Goal: Navigation & Orientation: Find specific page/section

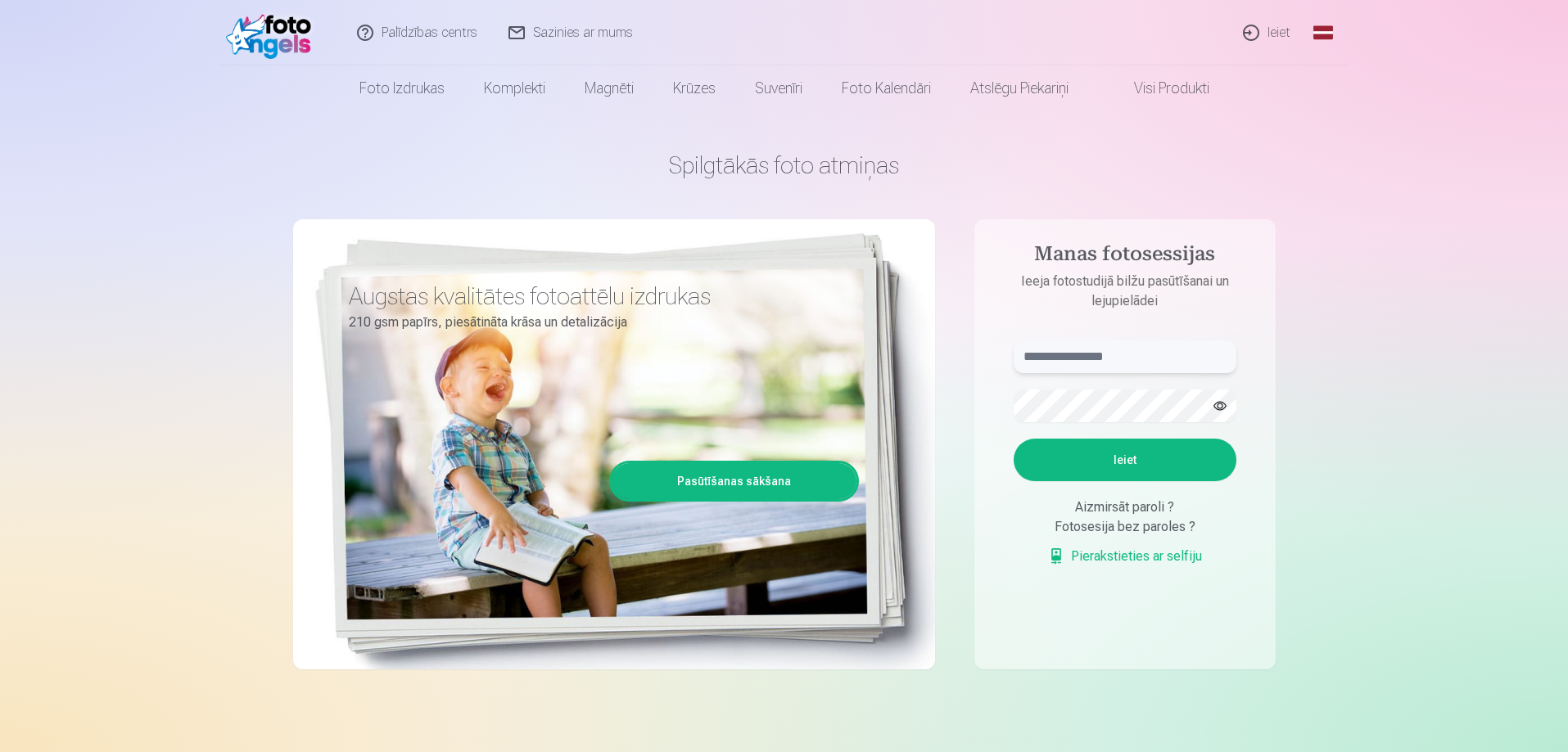
click at [1043, 366] on input "text" at bounding box center [1125, 357] width 223 height 33
type input "**********"
click at [1013, 438] on button "Ieiet" at bounding box center [1125, 459] width 223 height 43
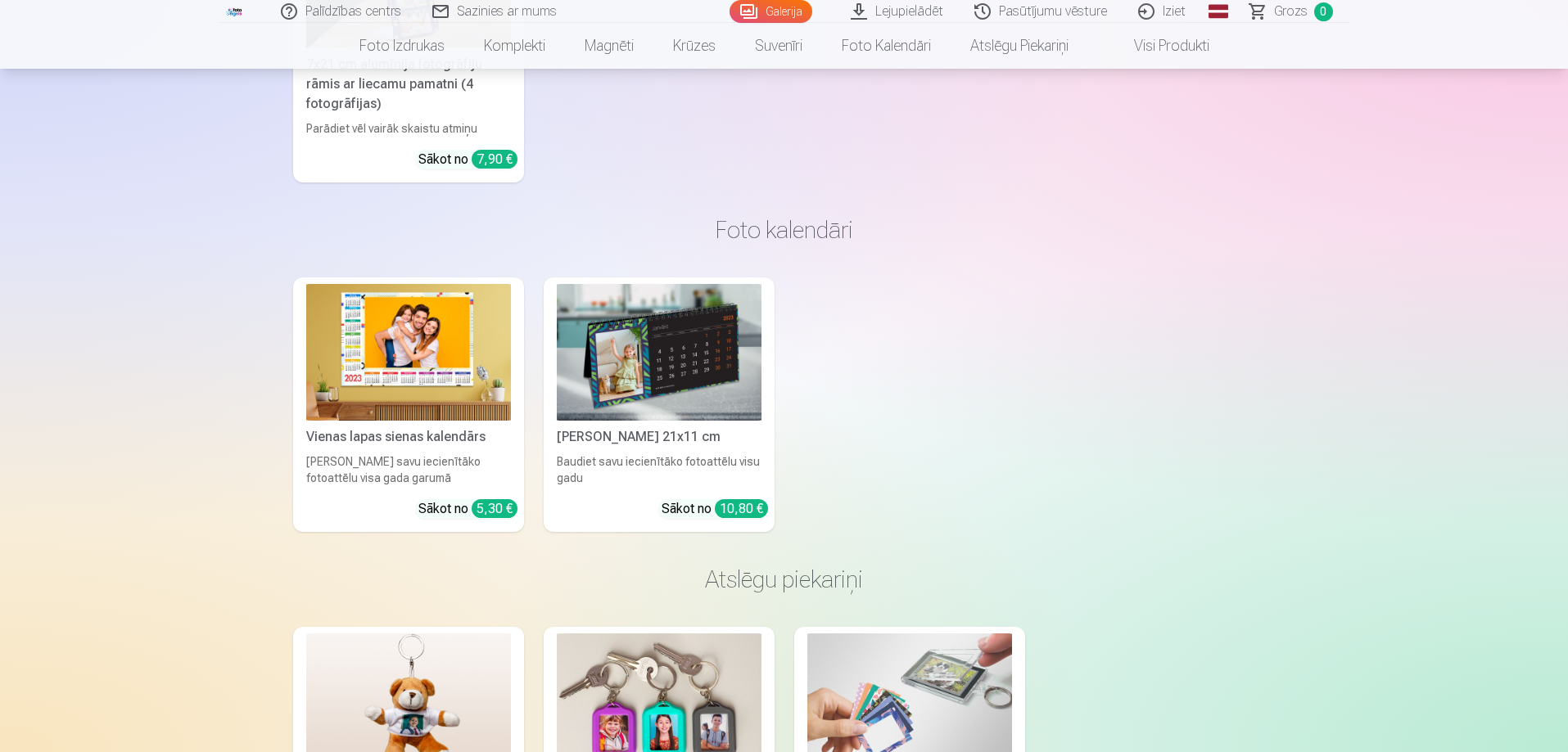
scroll to position [12606, 0]
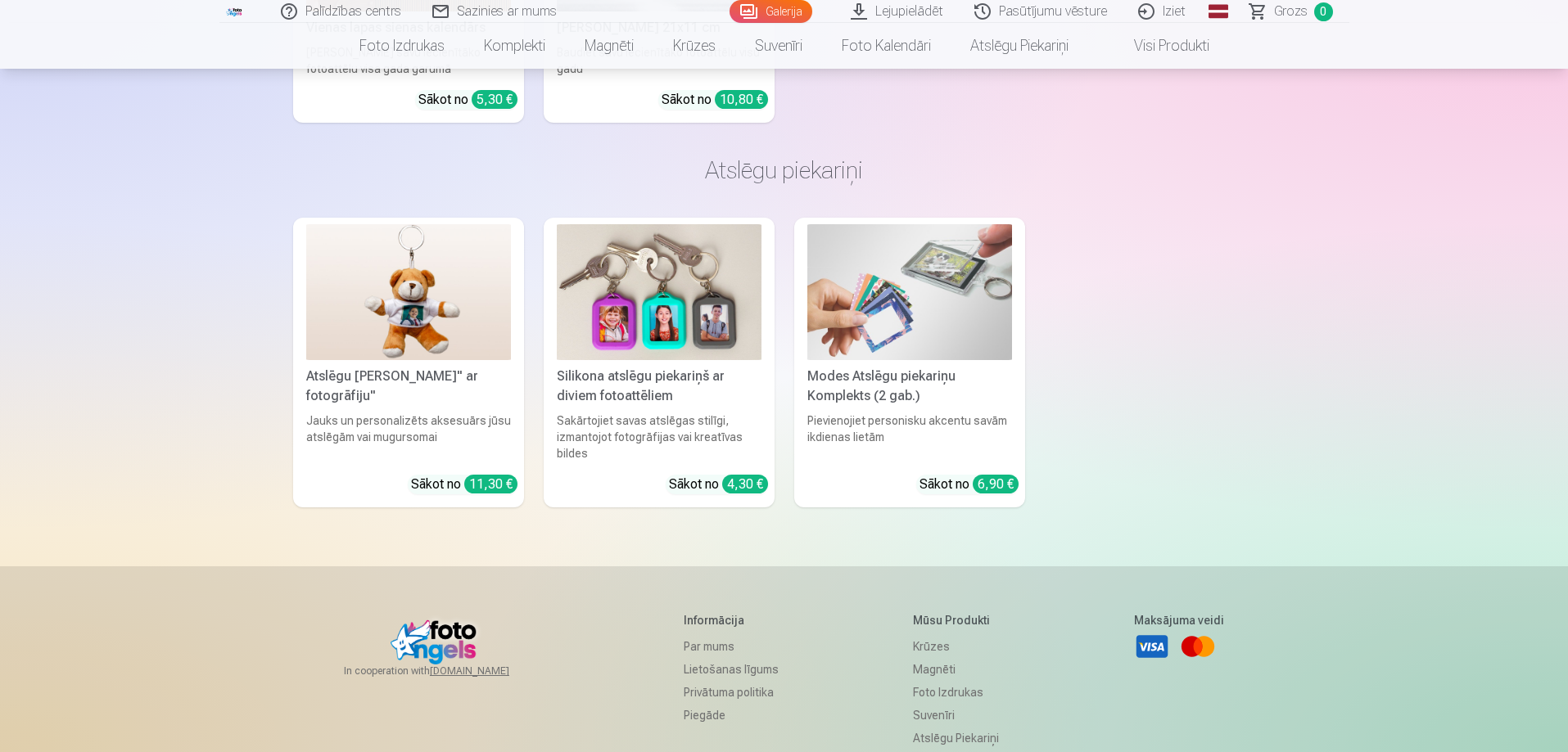
drag, startPoint x: 1565, startPoint y: 708, endPoint x: 1646, endPoint y: 179, distance: 535.2
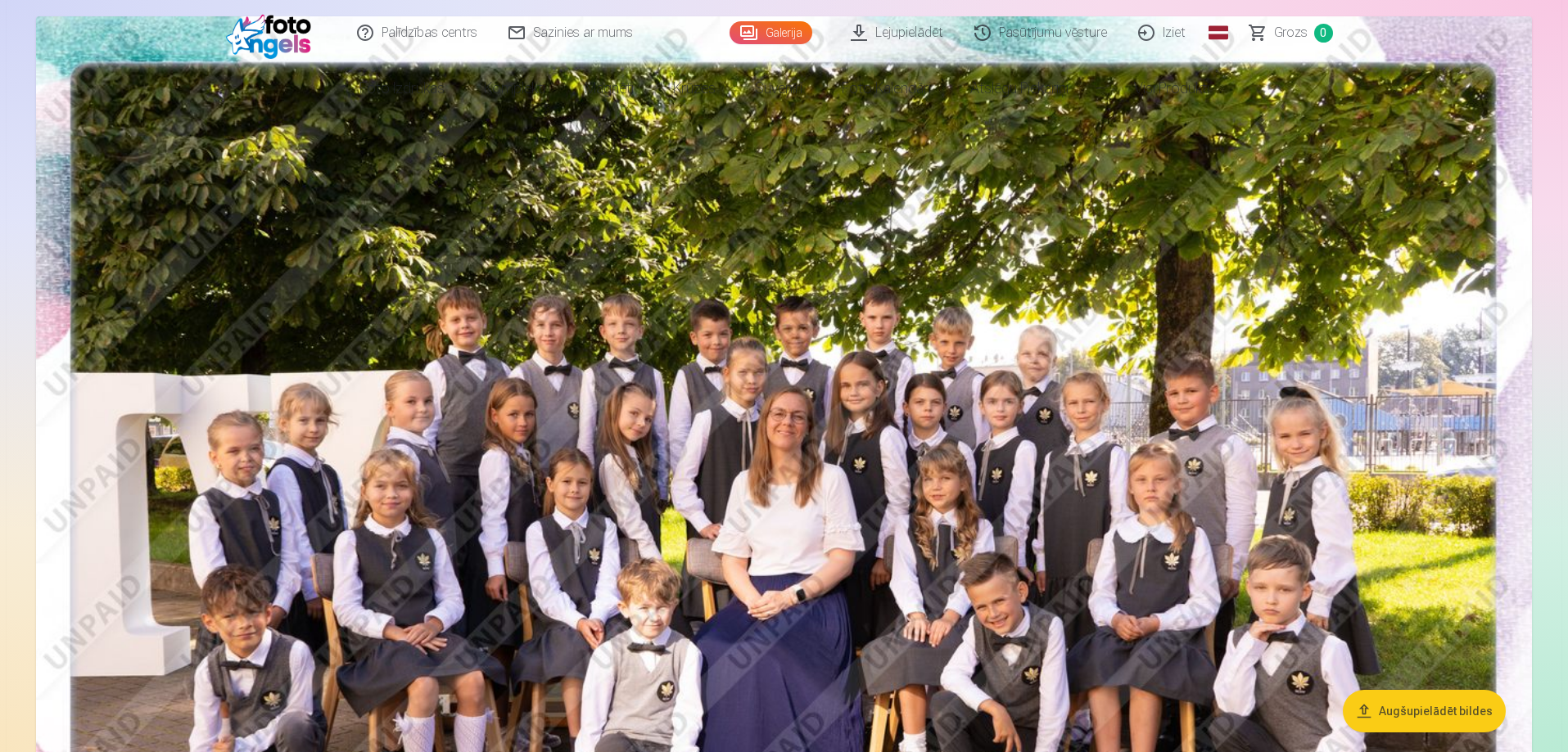
scroll to position [0, 0]
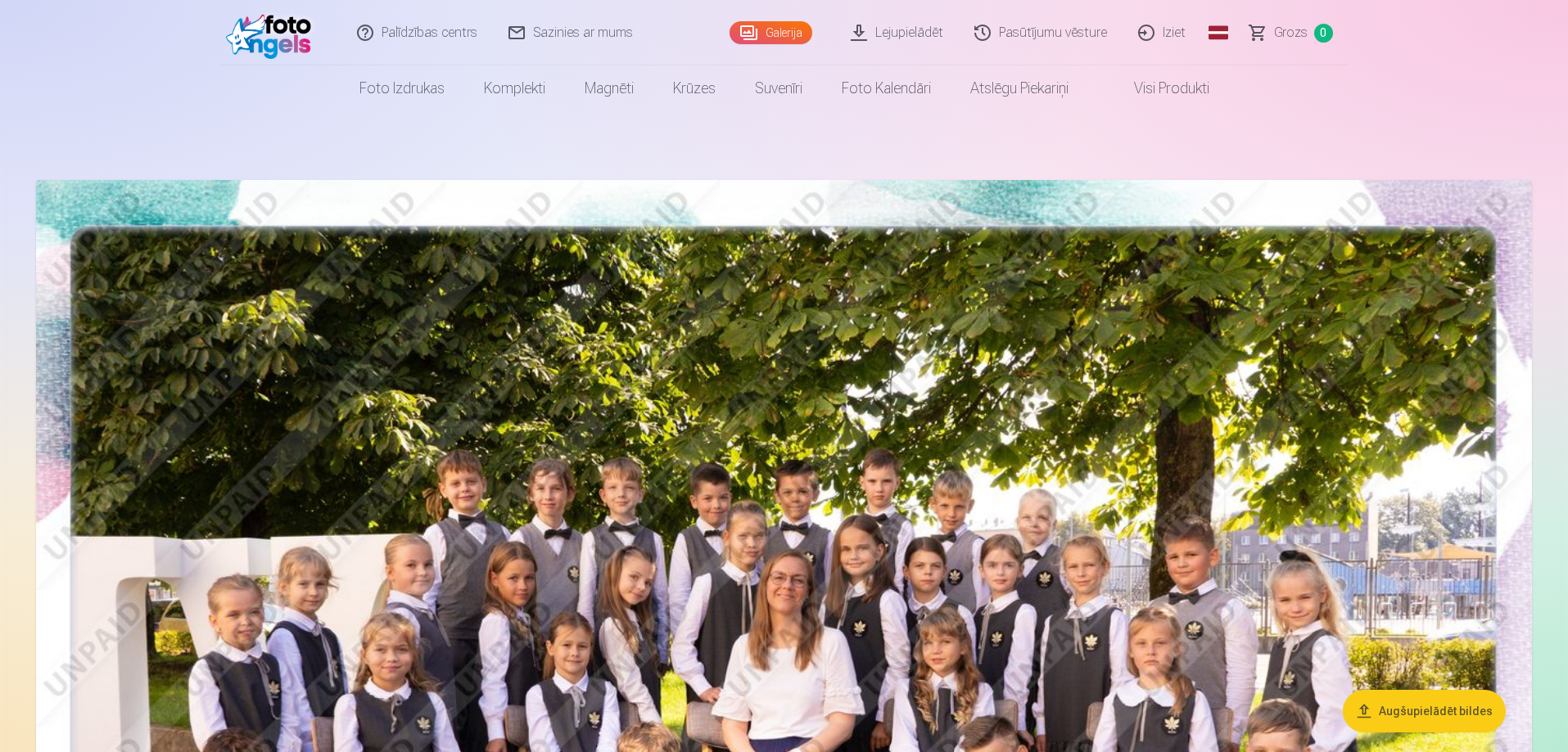
click at [1160, 84] on link "Visi produkti" at bounding box center [1158, 89] width 140 height 46
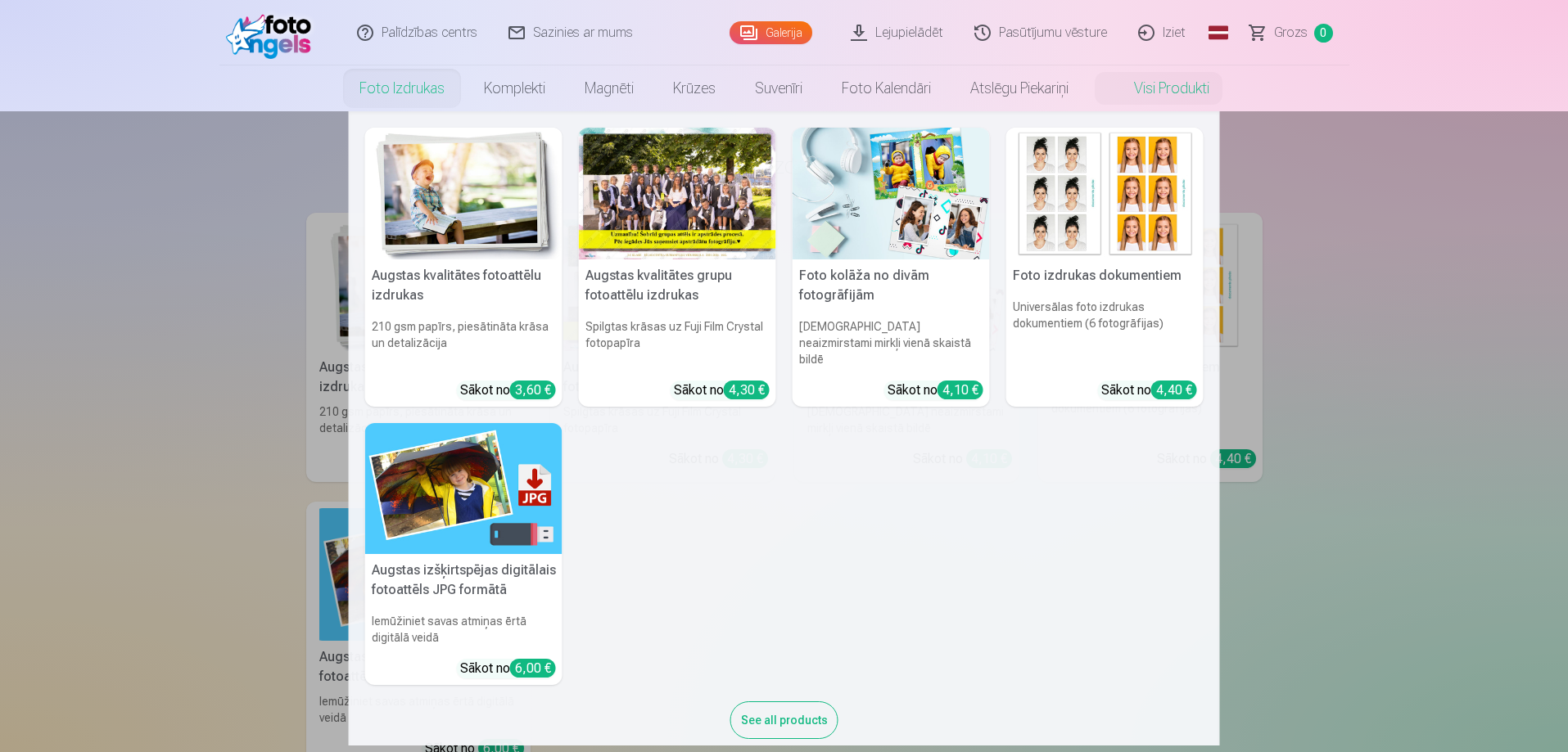
click at [343, 76] on link "Foto izdrukas" at bounding box center [401, 89] width 125 height 46
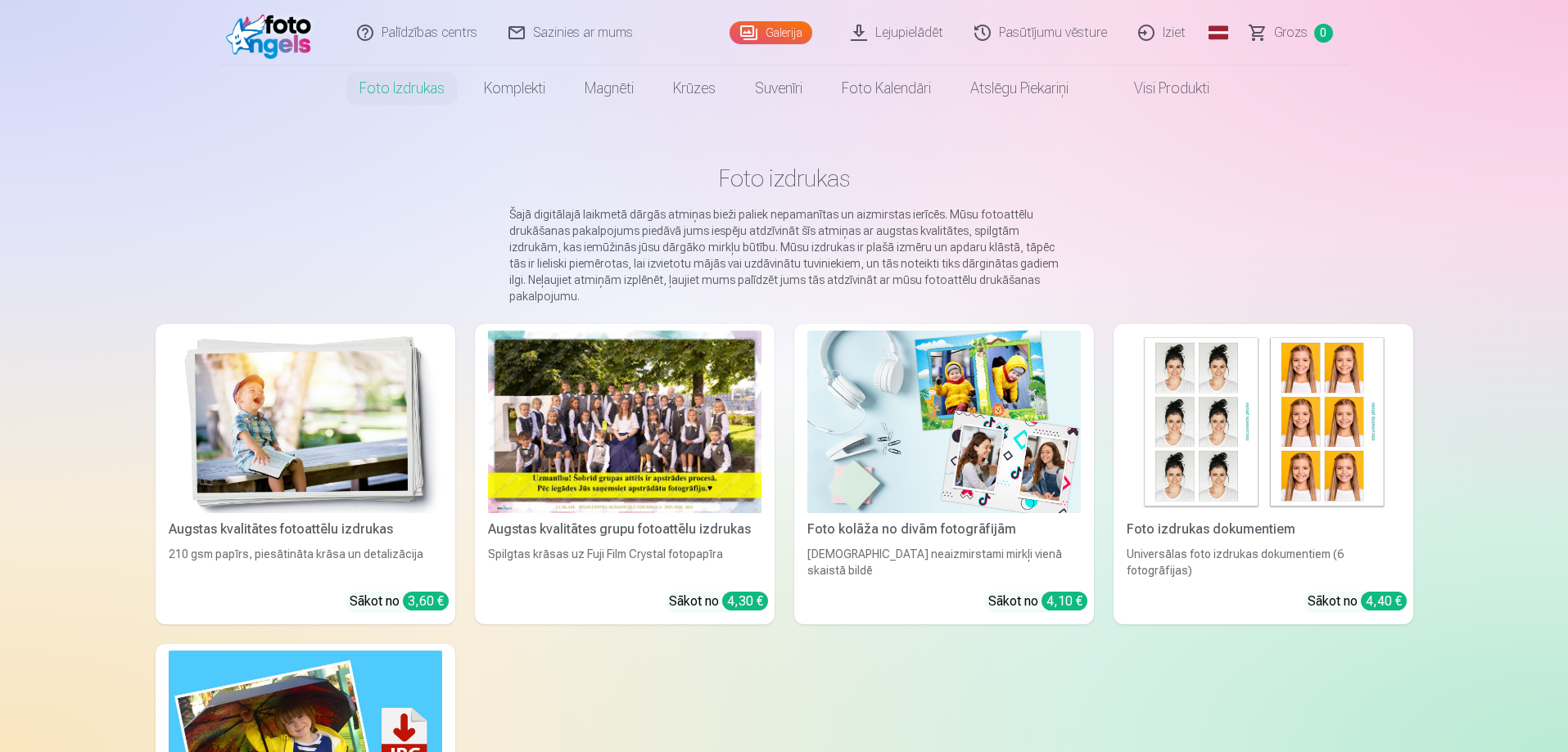
click at [809, 25] on link "Galerija" at bounding box center [770, 32] width 83 height 23
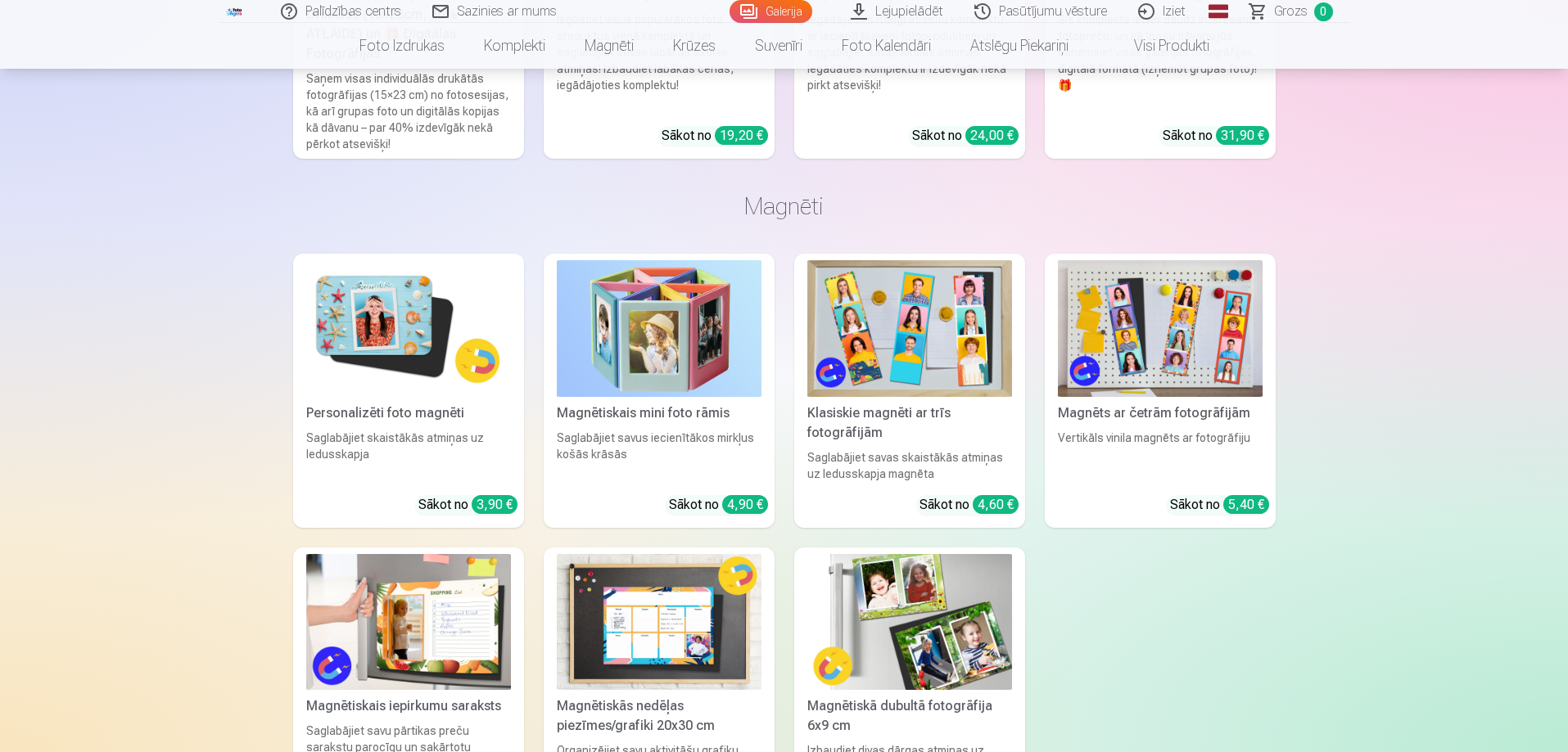
scroll to position [10068, 0]
